Goal: Task Accomplishment & Management: Complete application form

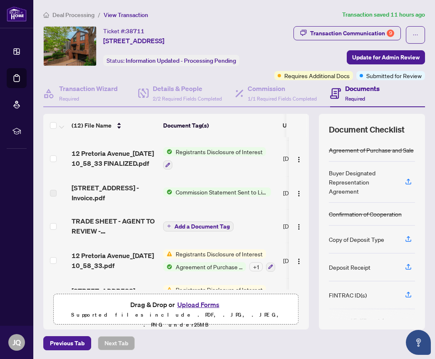
scroll to position [208, 0]
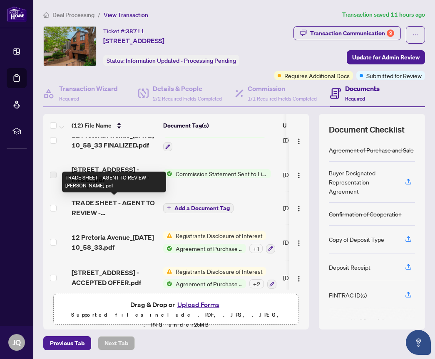
click at [84, 211] on span "TRADE SHEET - AGENT TO REVIEW - [PERSON_NAME].pdf" at bounding box center [114, 208] width 85 height 20
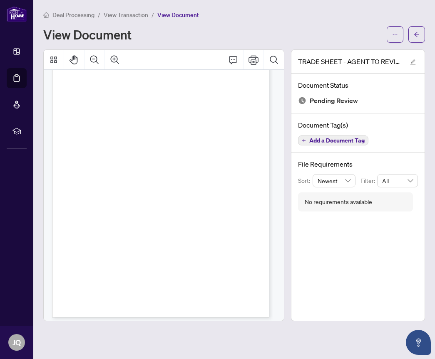
scroll to position [47, 0]
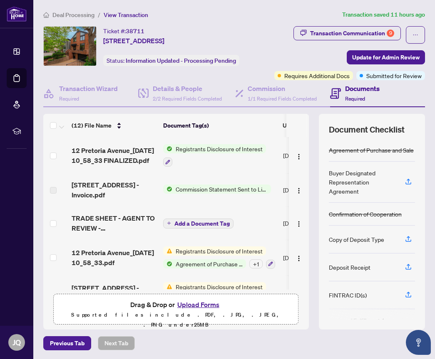
scroll to position [208, 0]
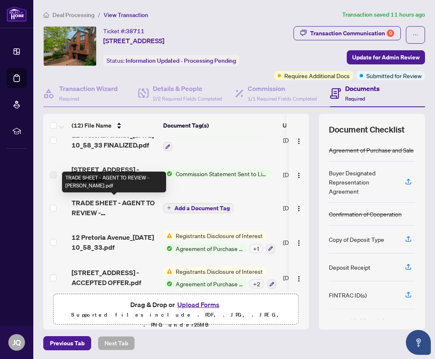
click at [106, 213] on span "TRADE SHEET - AGENT TO REVIEW - [PERSON_NAME].pdf" at bounding box center [114, 208] width 85 height 20
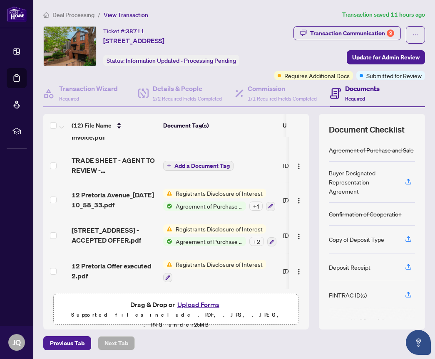
scroll to position [1, 0]
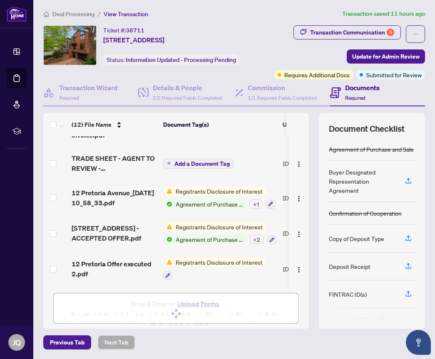
click at [173, 308] on span at bounding box center [176, 314] width 12 height 12
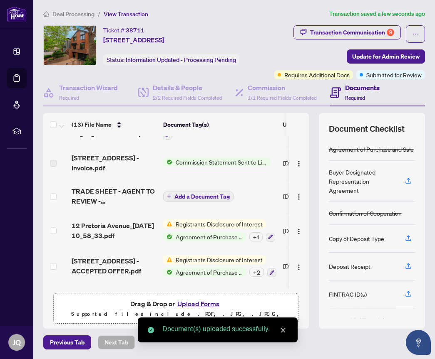
scroll to position [285, 0]
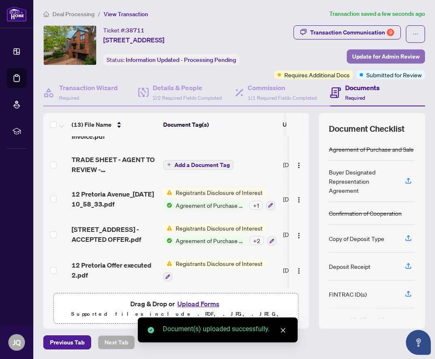
click at [370, 52] on span "Update for Admin Review" at bounding box center [385, 56] width 67 height 13
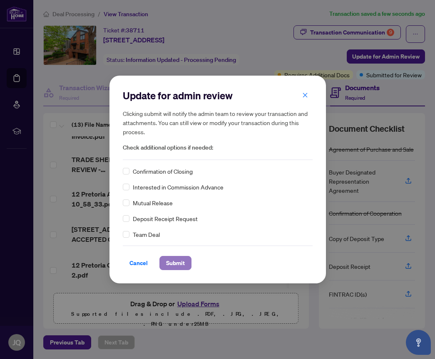
click at [175, 262] on span "Submit" at bounding box center [175, 263] width 19 height 13
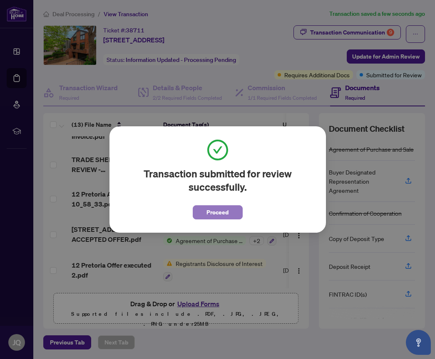
click at [232, 213] on button "Proceed" at bounding box center [218, 212] width 50 height 14
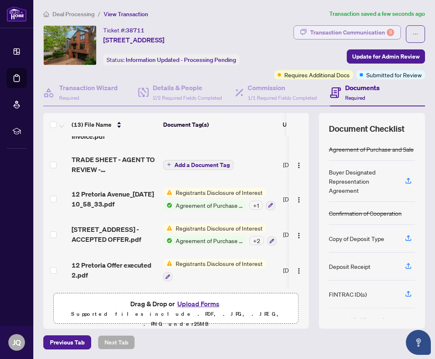
click at [357, 33] on div "Transaction Communication 9" at bounding box center [352, 32] width 84 height 13
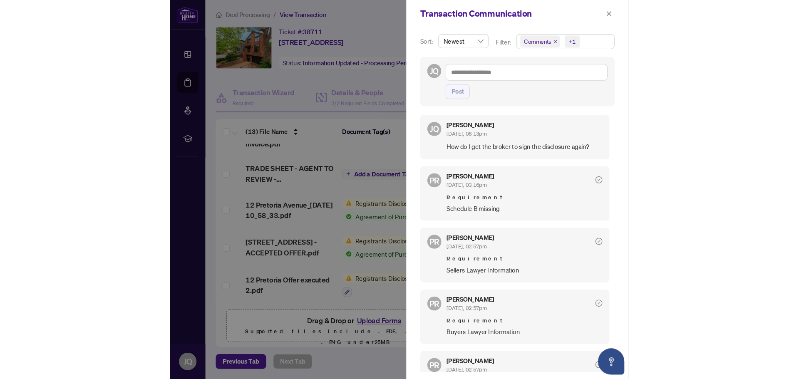
scroll to position [0, 0]
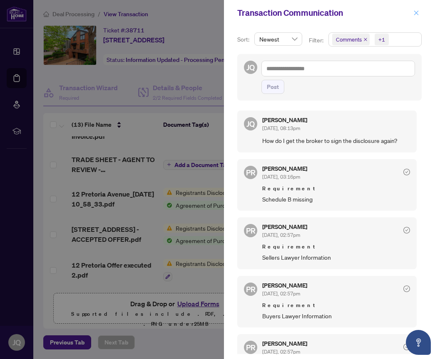
click at [412, 15] on button "button" at bounding box center [415, 13] width 11 height 10
